Goal: Information Seeking & Learning: Understand process/instructions

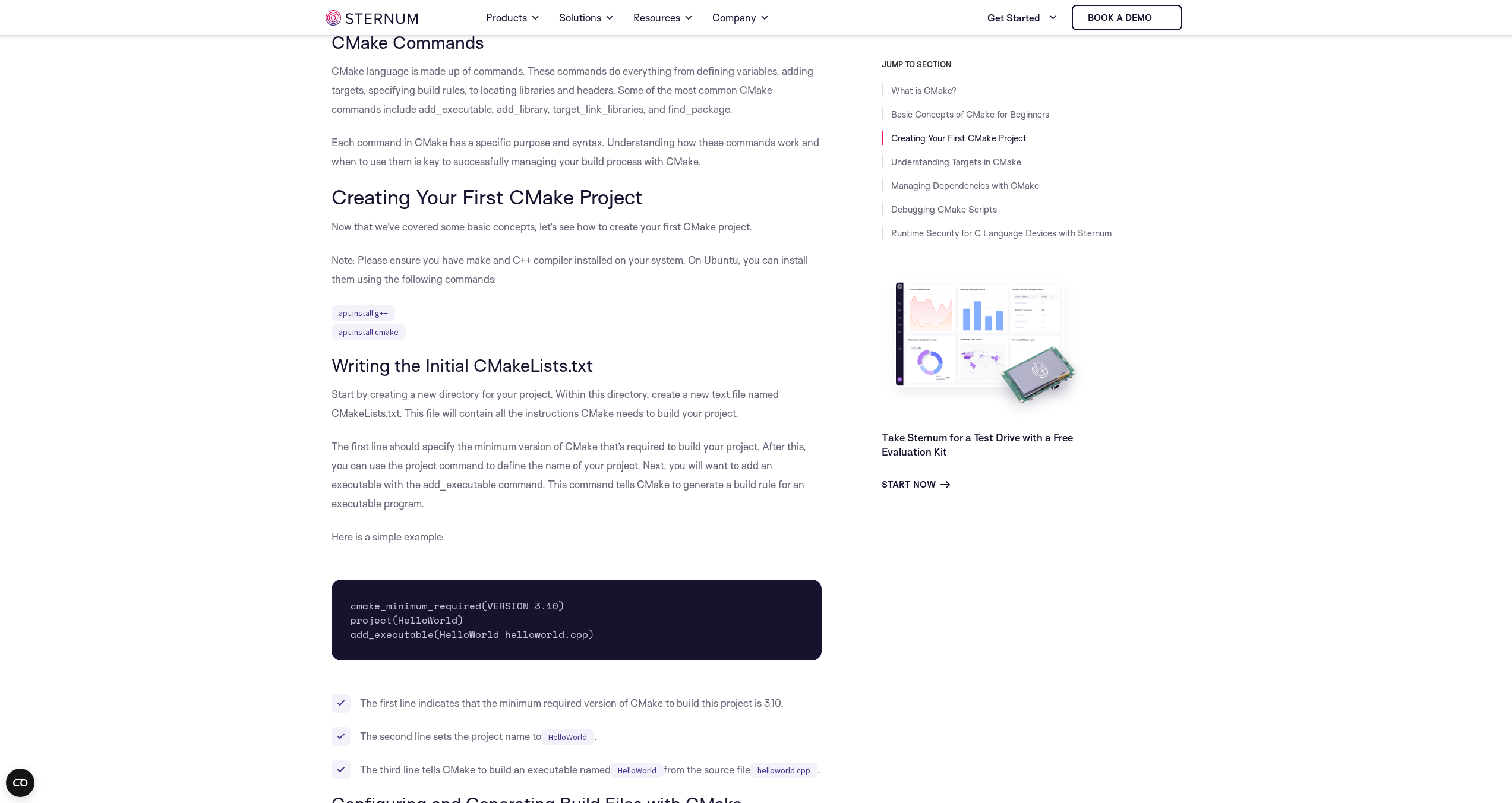
scroll to position [1025, 0]
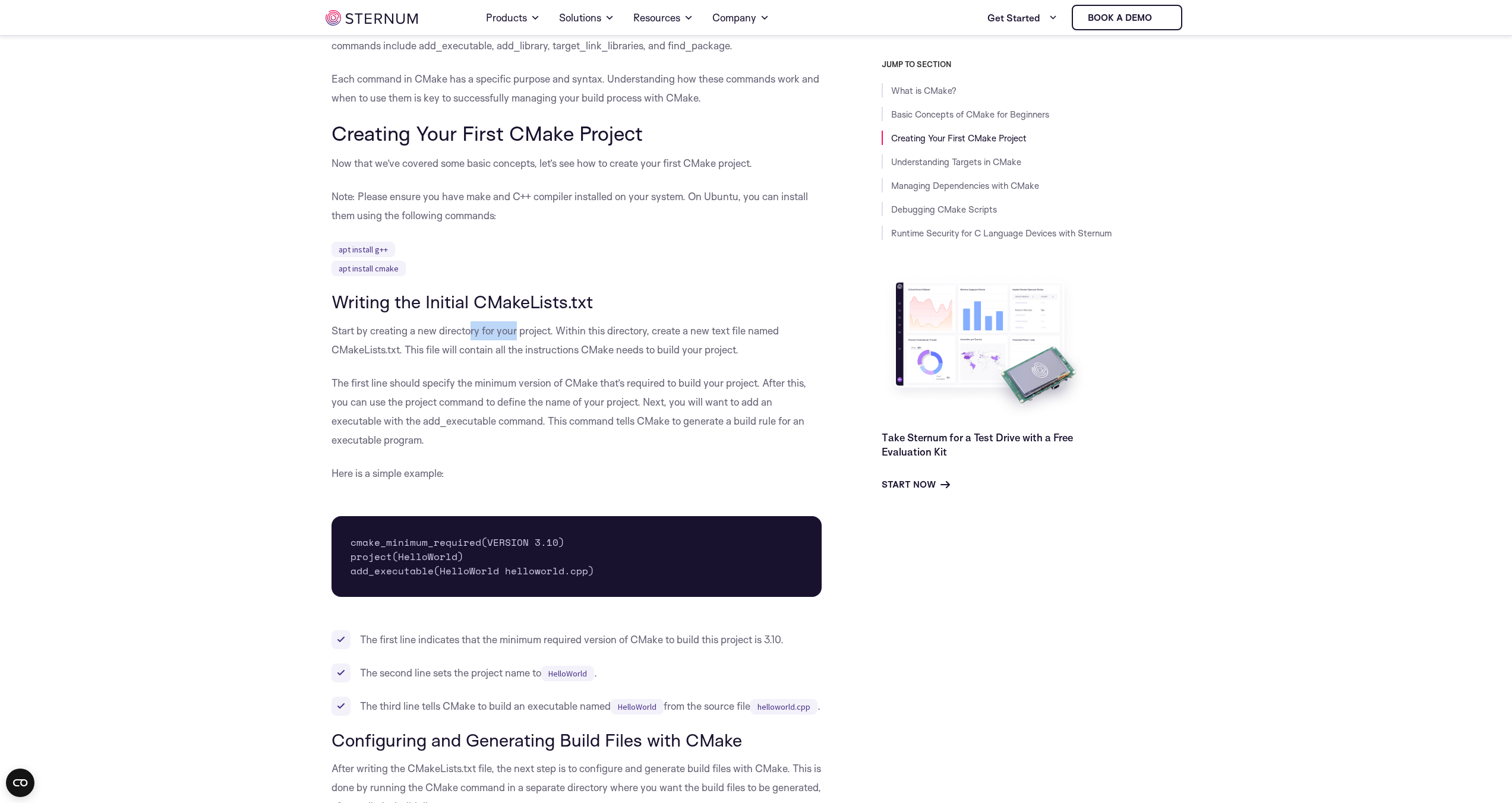
drag, startPoint x: 517, startPoint y: 336, endPoint x: 465, endPoint y: 333, distance: 52.1
click at [465, 333] on p "Start by creating a new directory for your project. Within this directory, crea…" at bounding box center [577, 340] width 491 height 38
drag, startPoint x: 335, startPoint y: 352, endPoint x: 401, endPoint y: 354, distance: 66.0
click at [406, 353] on p "Start by creating a new directory for your project. Within this directory, crea…" at bounding box center [577, 340] width 491 height 38
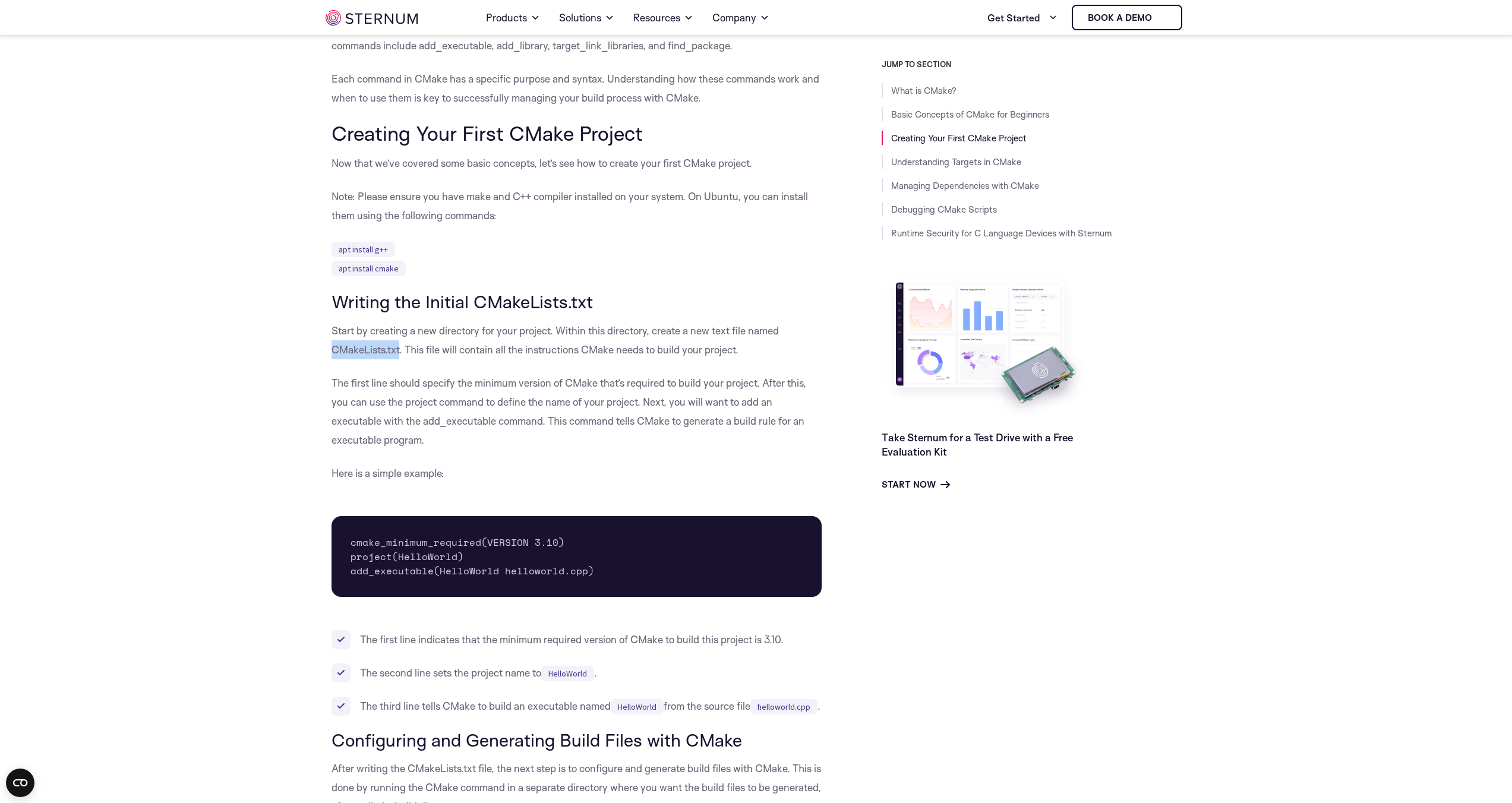
drag, startPoint x: 400, startPoint y: 354, endPoint x: 324, endPoint y: 354, distance: 76.0
copy p "CMakeLists.txt"
drag, startPoint x: 639, startPoint y: 346, endPoint x: 565, endPoint y: 321, distance: 78.1
click at [565, 321] on p "Start by creating a new directory for your project. Within this directory, crea…" at bounding box center [577, 340] width 491 height 38
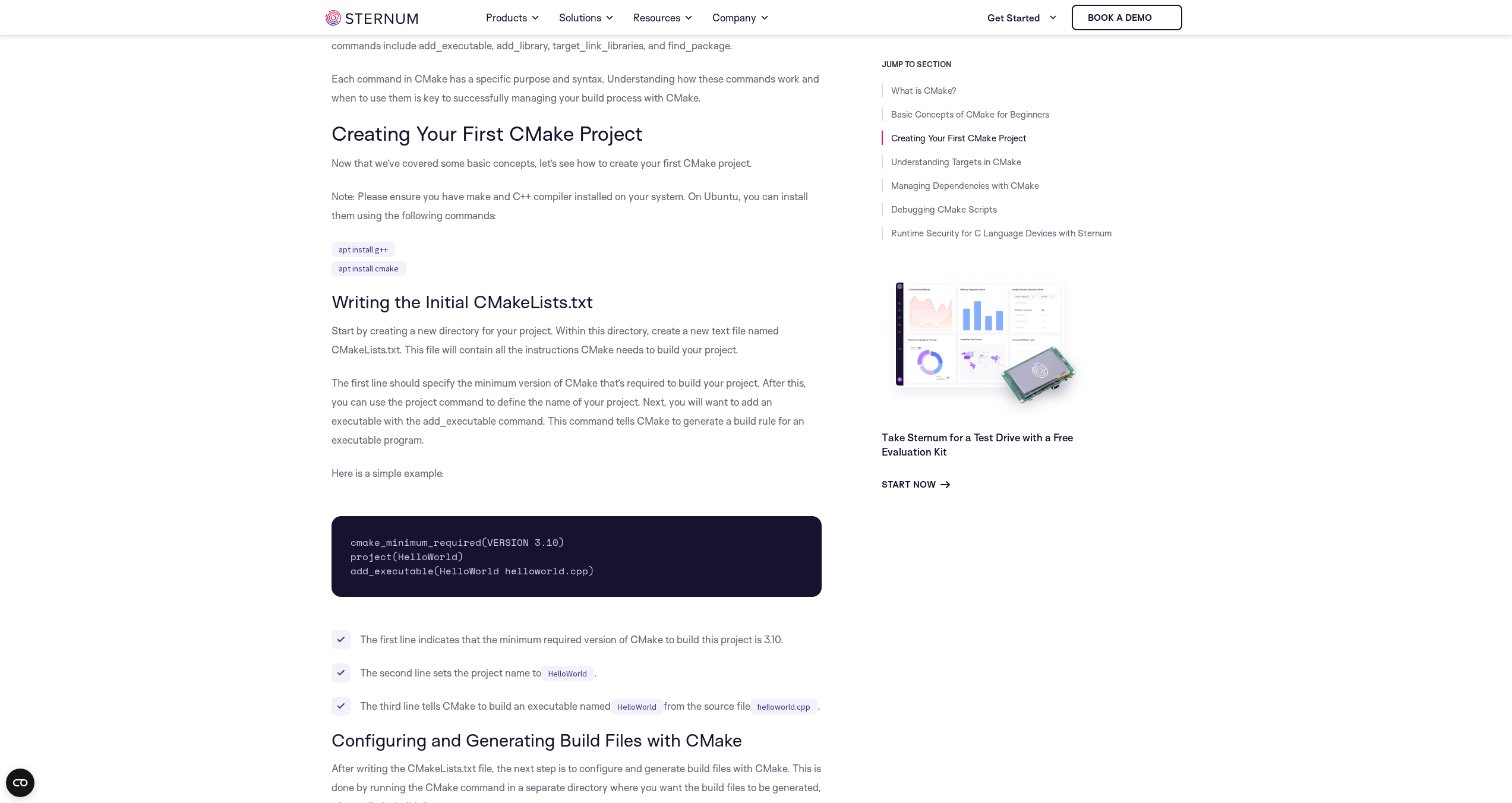
click at [568, 342] on p "Start by creating a new directory for your project. Within this directory, crea…" at bounding box center [577, 340] width 491 height 38
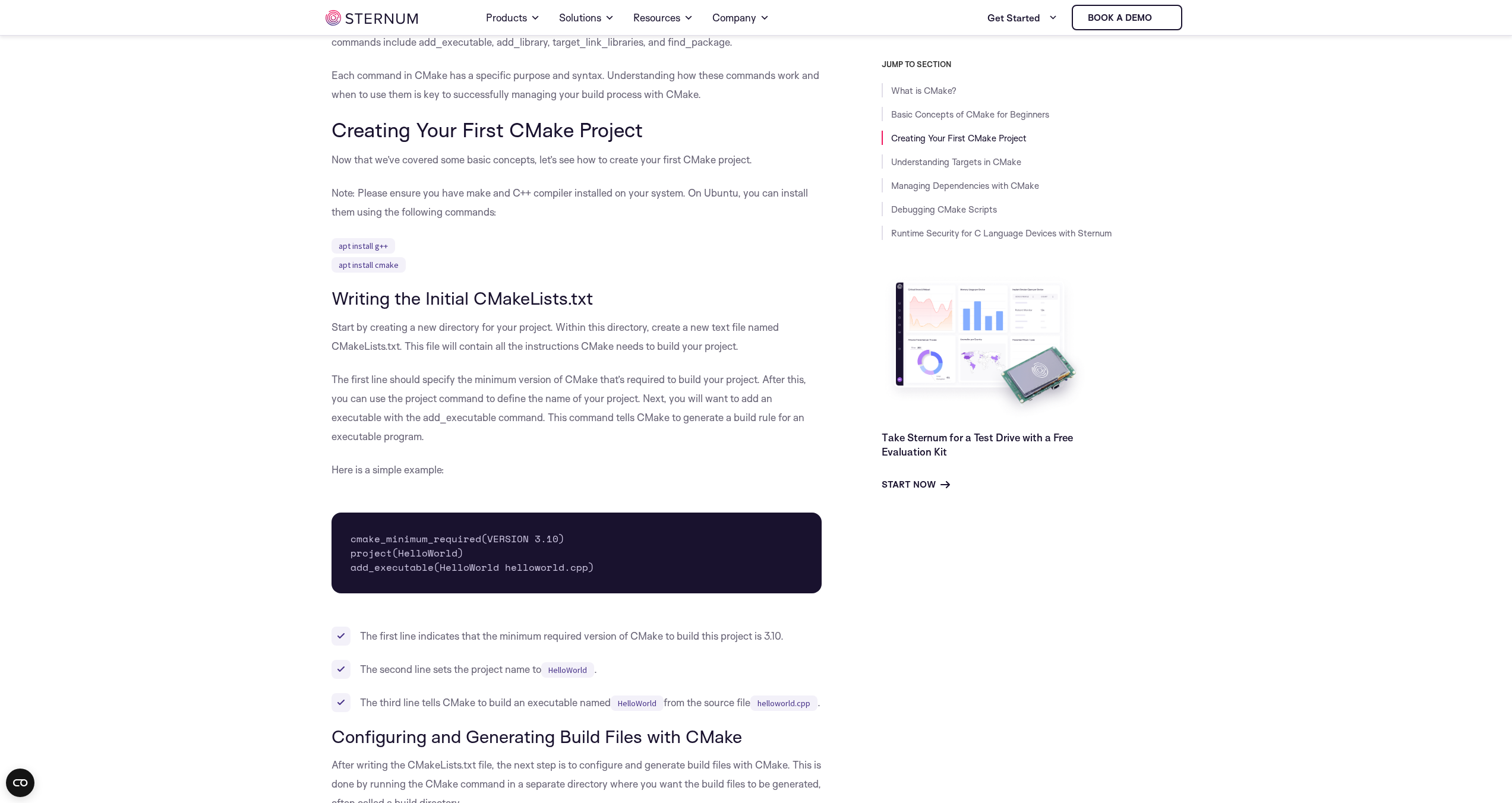
scroll to position [1030, 0]
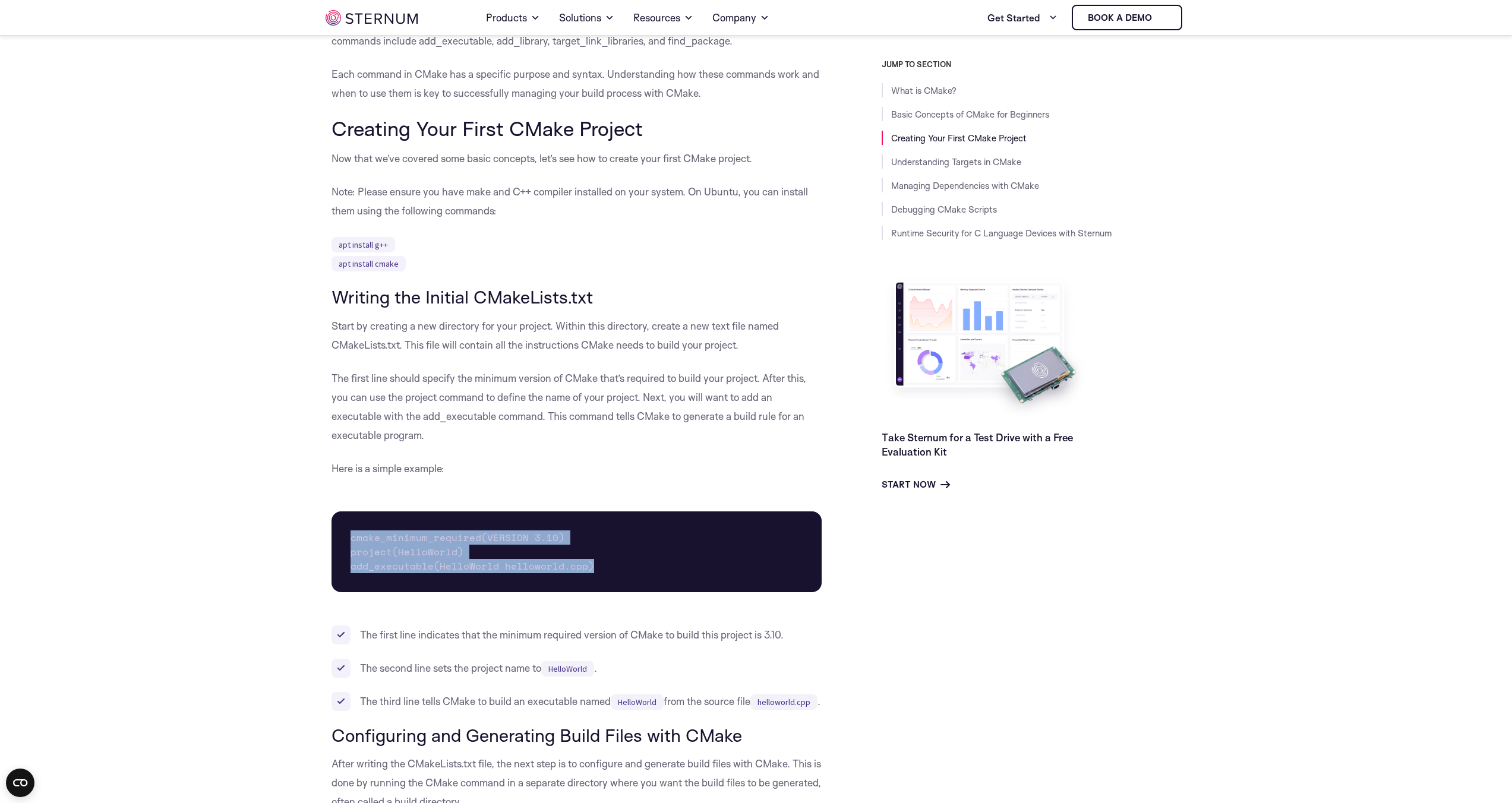
drag, startPoint x: 598, startPoint y: 565, endPoint x: 334, endPoint y: 542, distance: 265.0
copy pre "cmake_minimum_required(VERSION 3.10) project(HelloWorld) add_executable(HelloWo…"
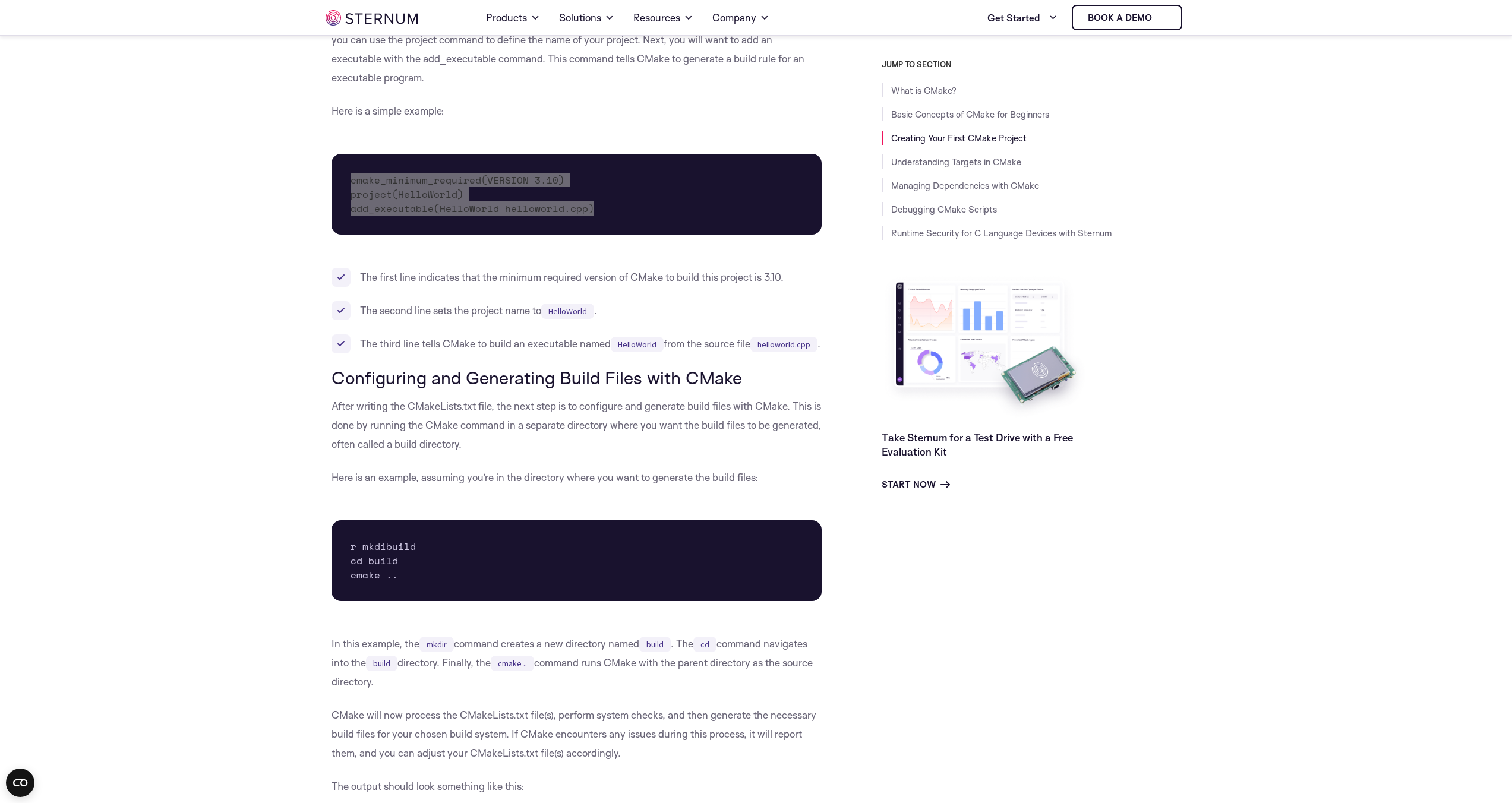
scroll to position [1423, 0]
